Goal: Navigation & Orientation: Find specific page/section

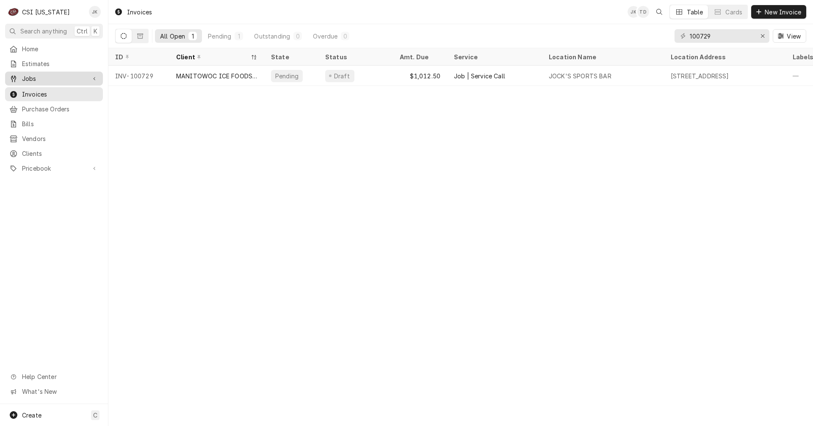
click at [30, 76] on span "Jobs" at bounding box center [54, 78] width 64 height 9
click at [30, 89] on span "Jobs" at bounding box center [60, 93] width 77 height 9
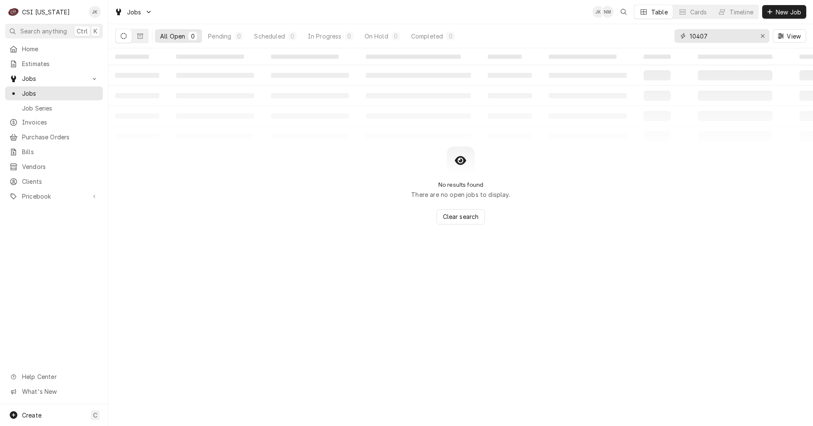
drag, startPoint x: 709, startPoint y: 36, endPoint x: 659, endPoint y: 36, distance: 49.9
click at [659, 36] on div "All Open 0 Pending 0 Scheduled 0 In Progress 0 On Hold 0 Completed 0 10407 View" at bounding box center [460, 36] width 691 height 24
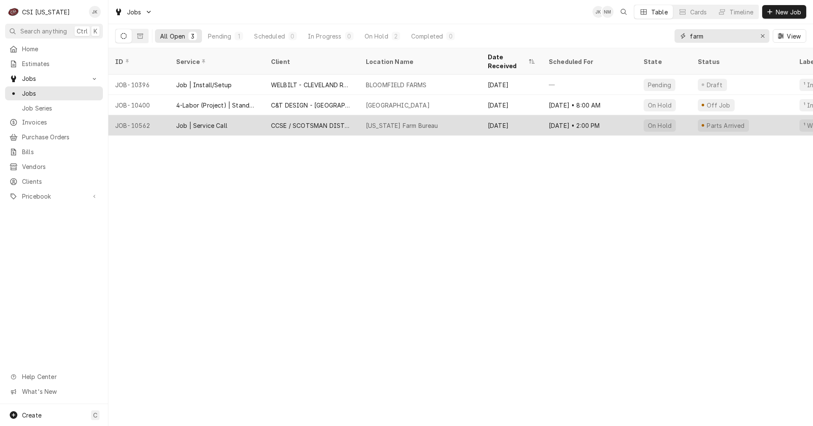
type input "farm"
click at [320, 121] on div "CCSE / SCOTSMAN DISTRIBUTOR" at bounding box center [311, 125] width 81 height 9
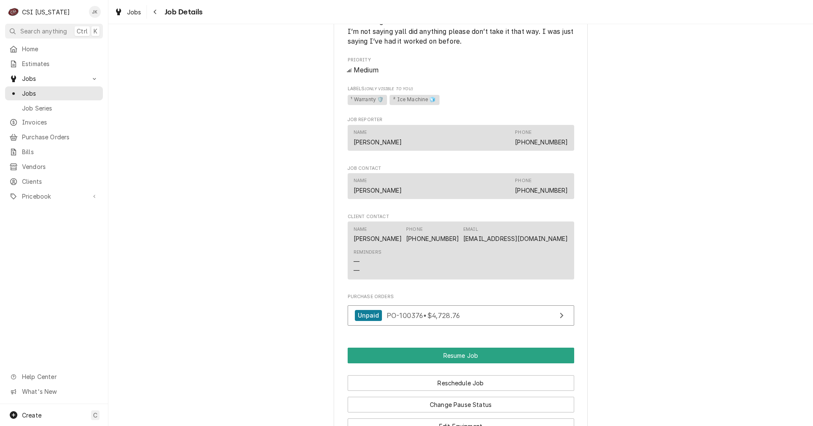
scroll to position [921, 0]
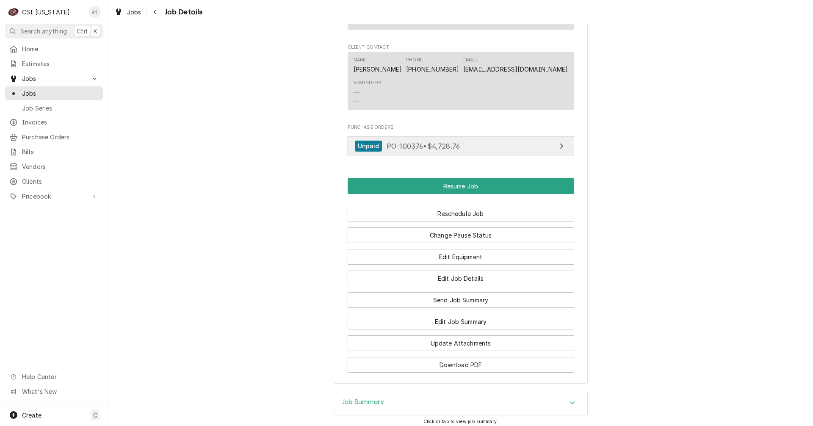
click at [399, 143] on span "PO-100376 • $4,728.76" at bounding box center [422, 145] width 73 height 8
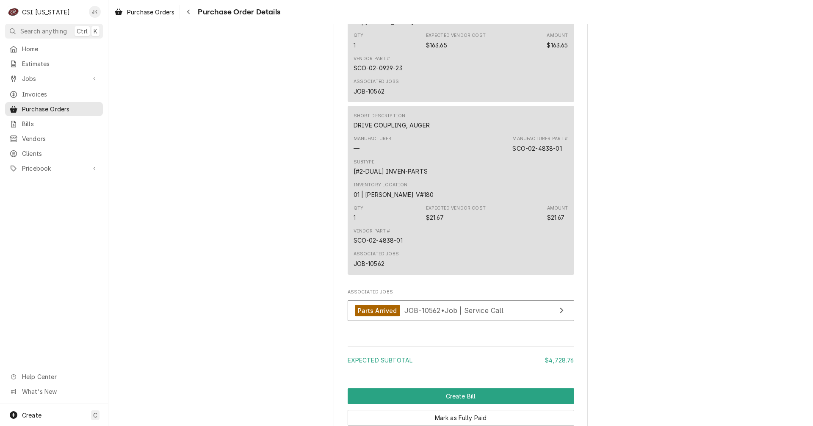
scroll to position [1566, 0]
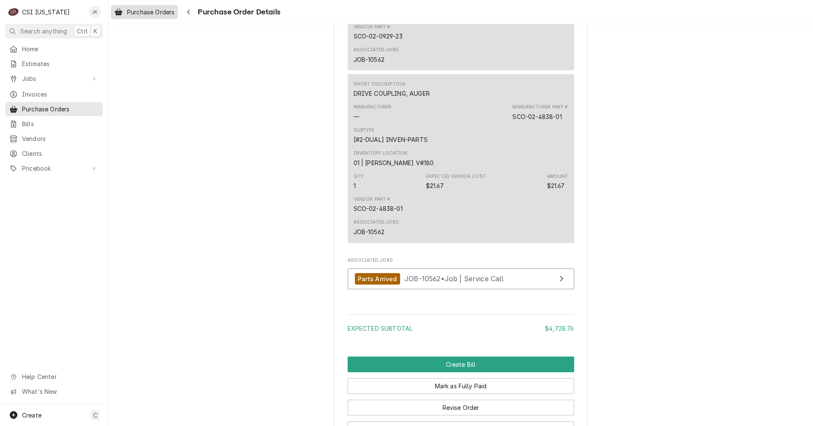
click at [149, 7] on div "Purchase Orders" at bounding box center [144, 12] width 63 height 11
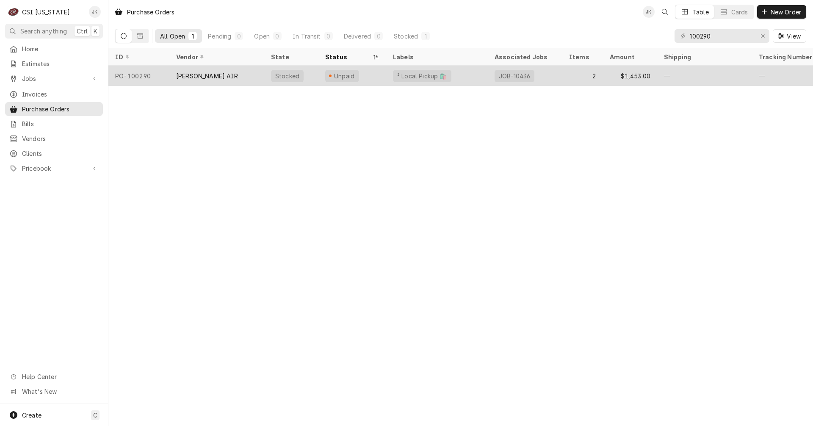
click at [231, 77] on div "[PERSON_NAME] AIR" at bounding box center [216, 76] width 95 height 20
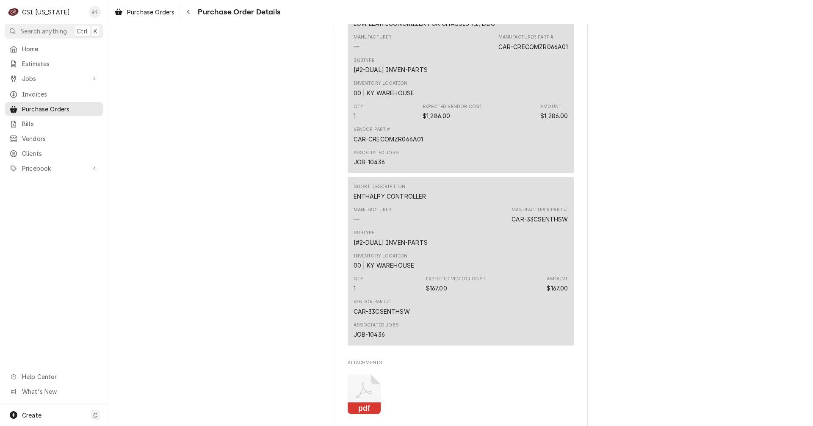
scroll to position [846, 0]
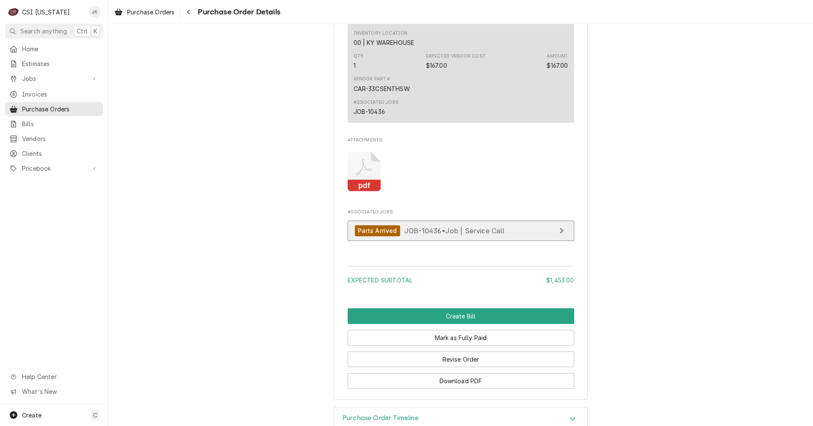
click at [412, 234] on span "JOB-10436 • Job | Service Call" at bounding box center [454, 230] width 100 height 8
